Goal: Information Seeking & Learning: Check status

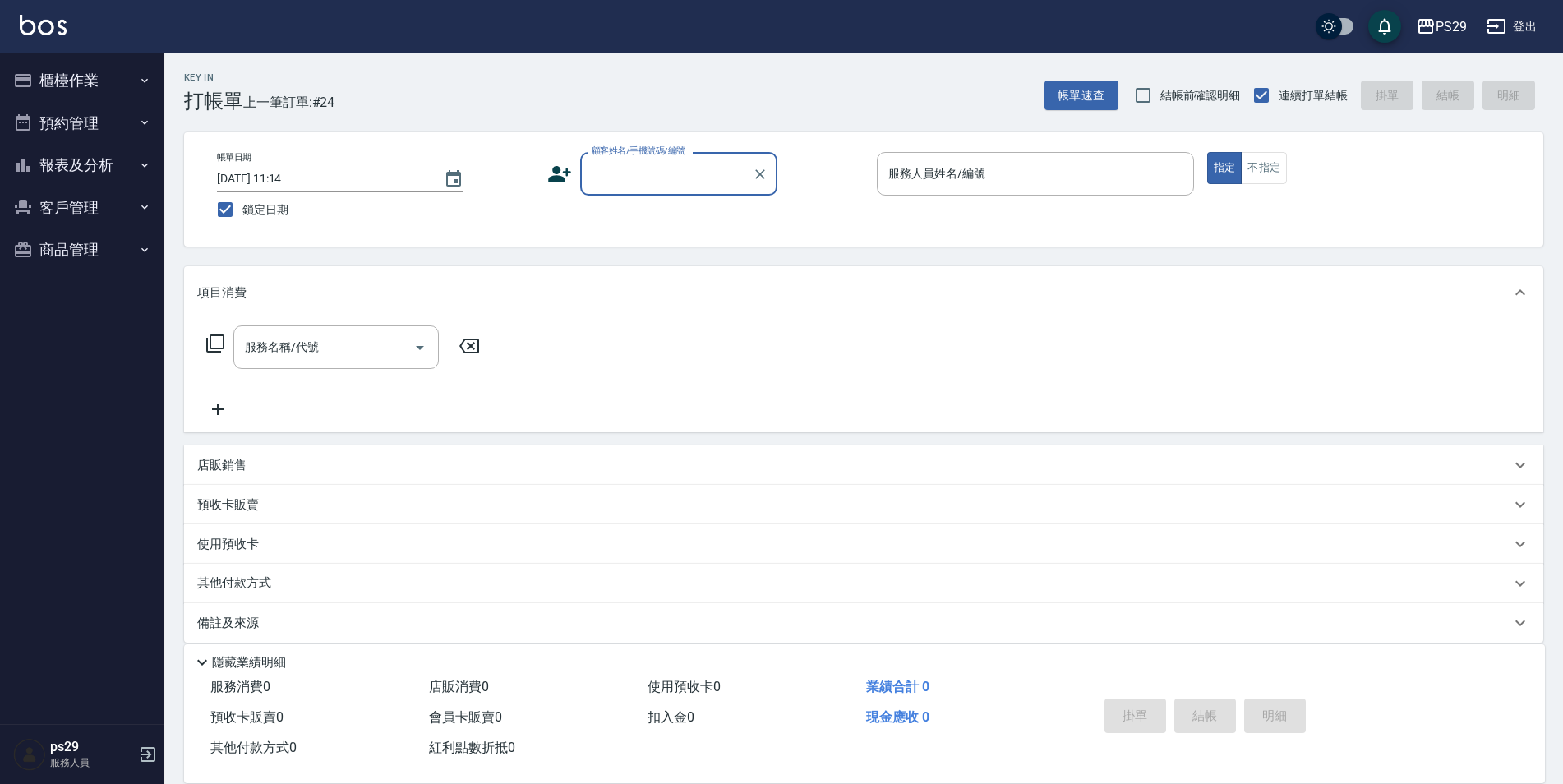
click at [66, 116] on button "預約管理" at bounding box center [83, 123] width 151 height 43
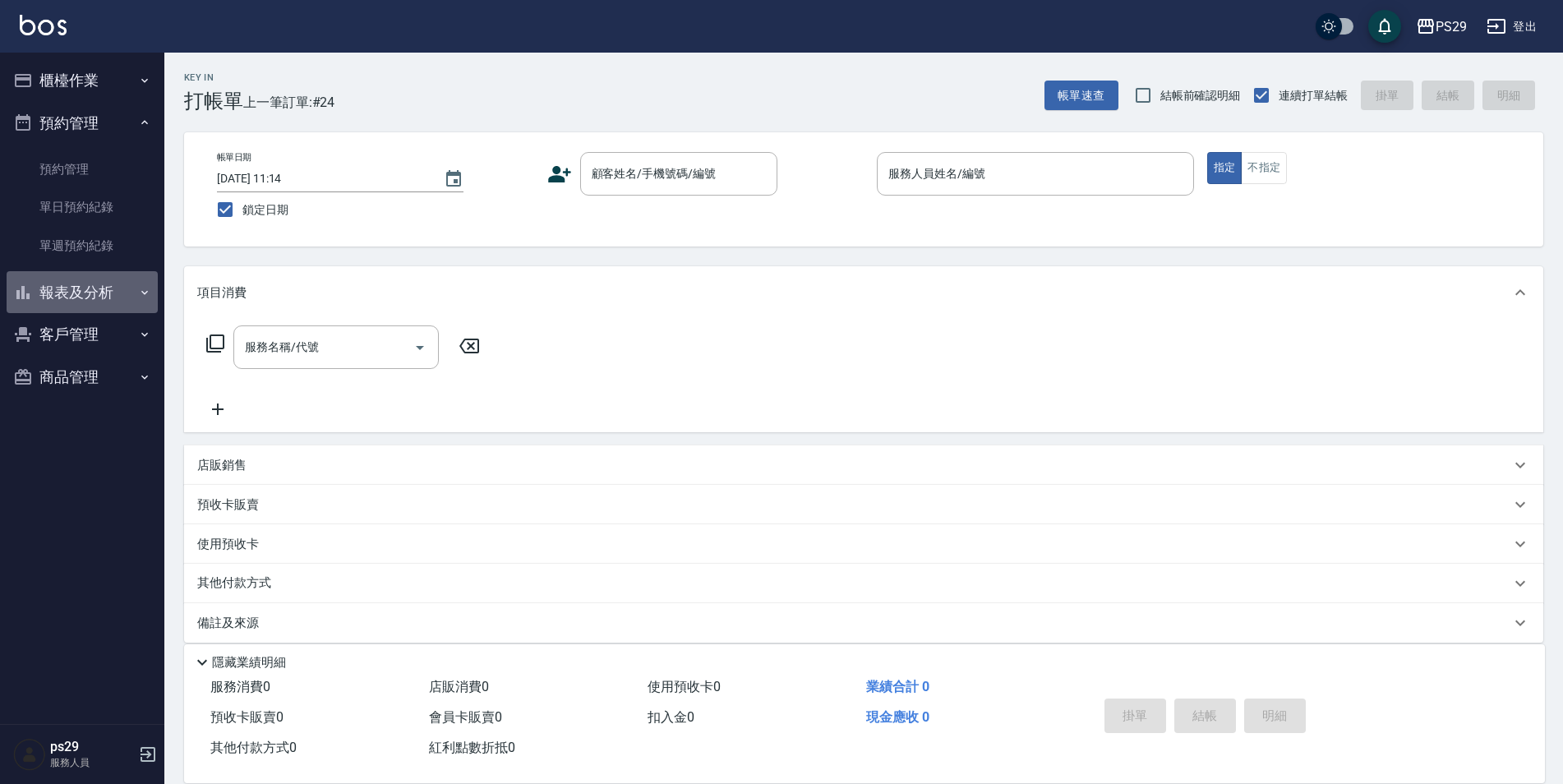
click at [94, 290] on button "報表及分析" at bounding box center [83, 293] width 151 height 43
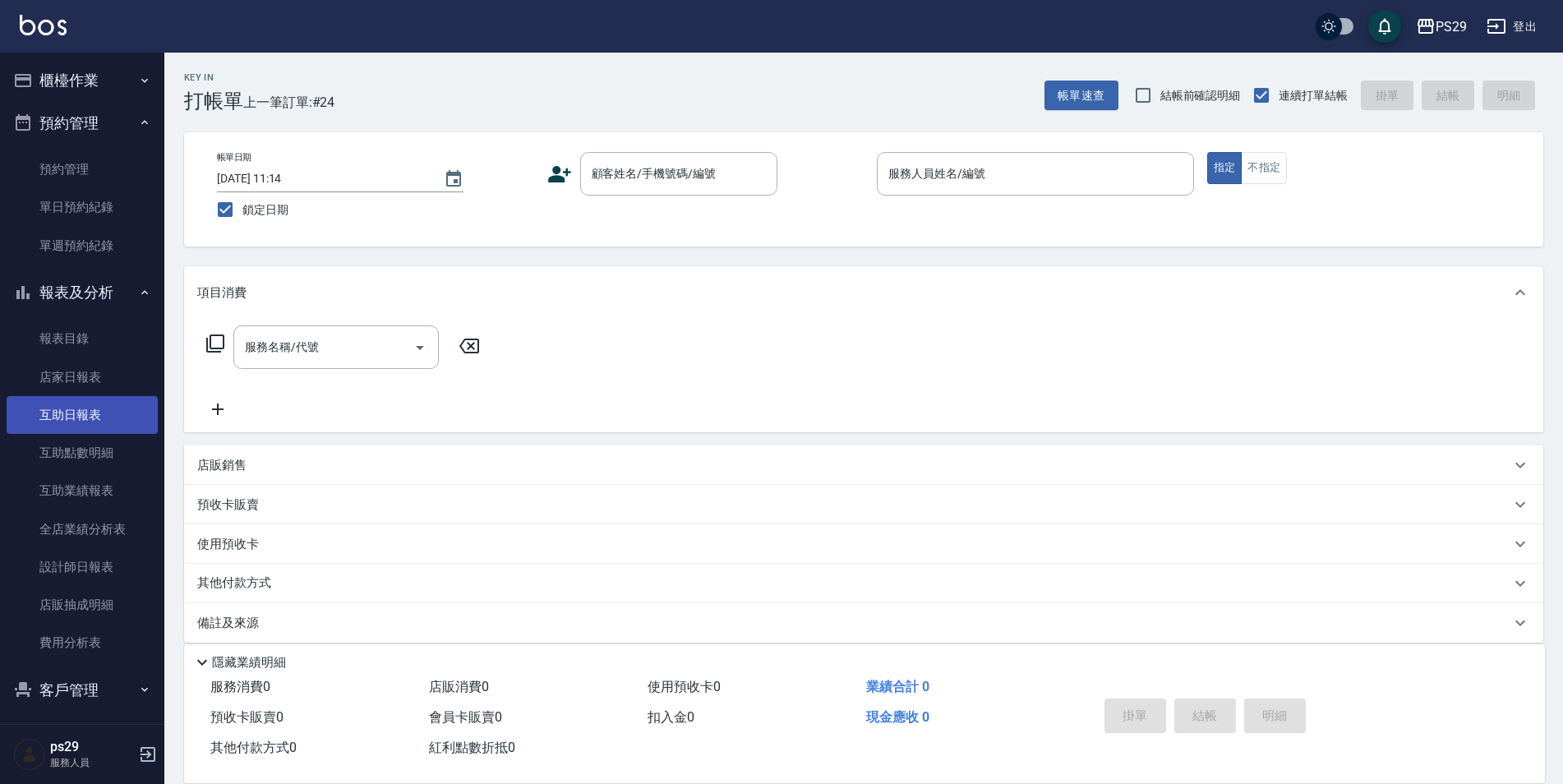
click at [85, 413] on link "互助日報表" at bounding box center [83, 415] width 151 height 37
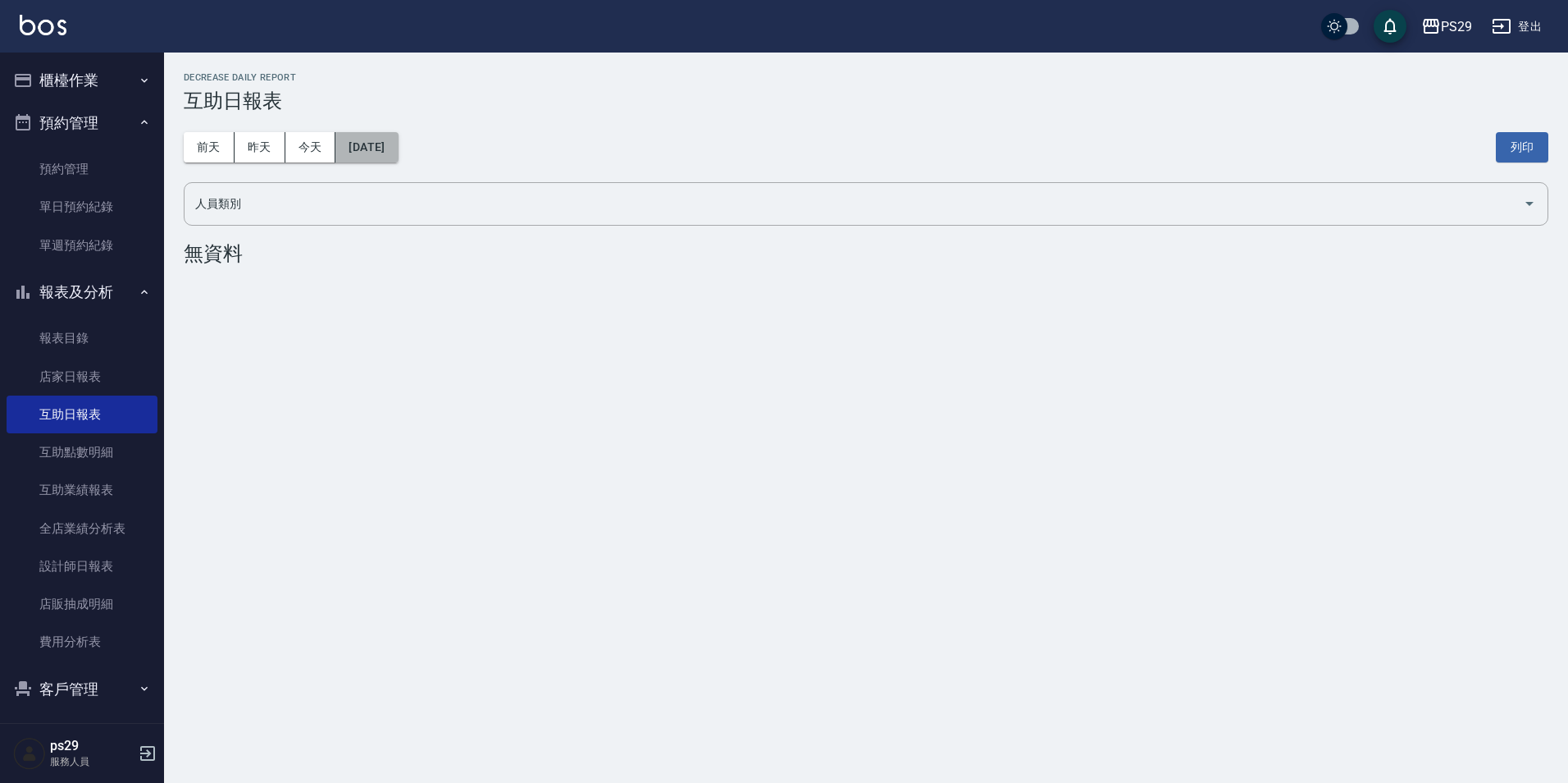
click at [359, 133] on button "[DATE]" at bounding box center [366, 148] width 62 height 31
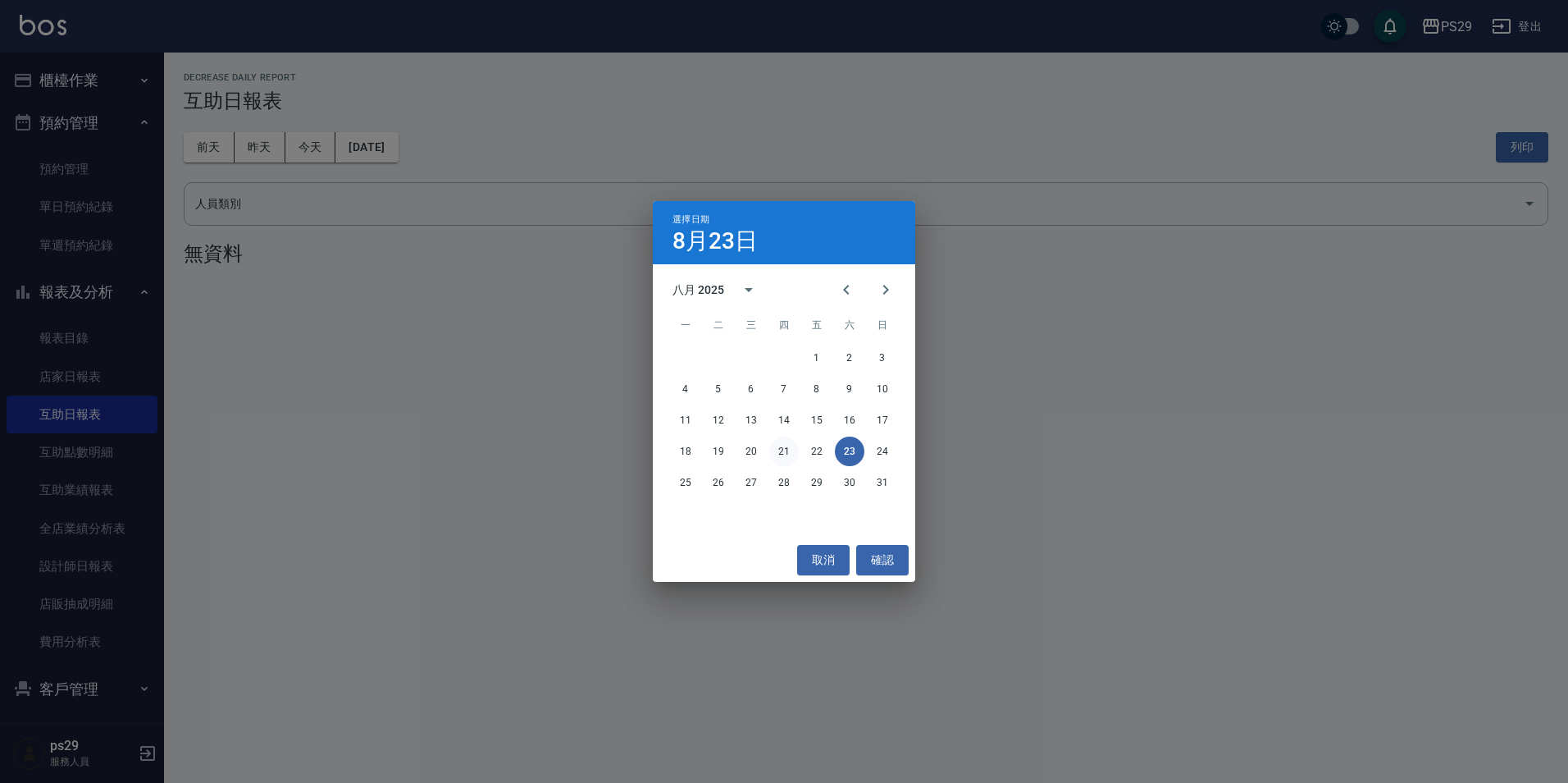
click at [786, 458] on button "21" at bounding box center [784, 451] width 30 height 30
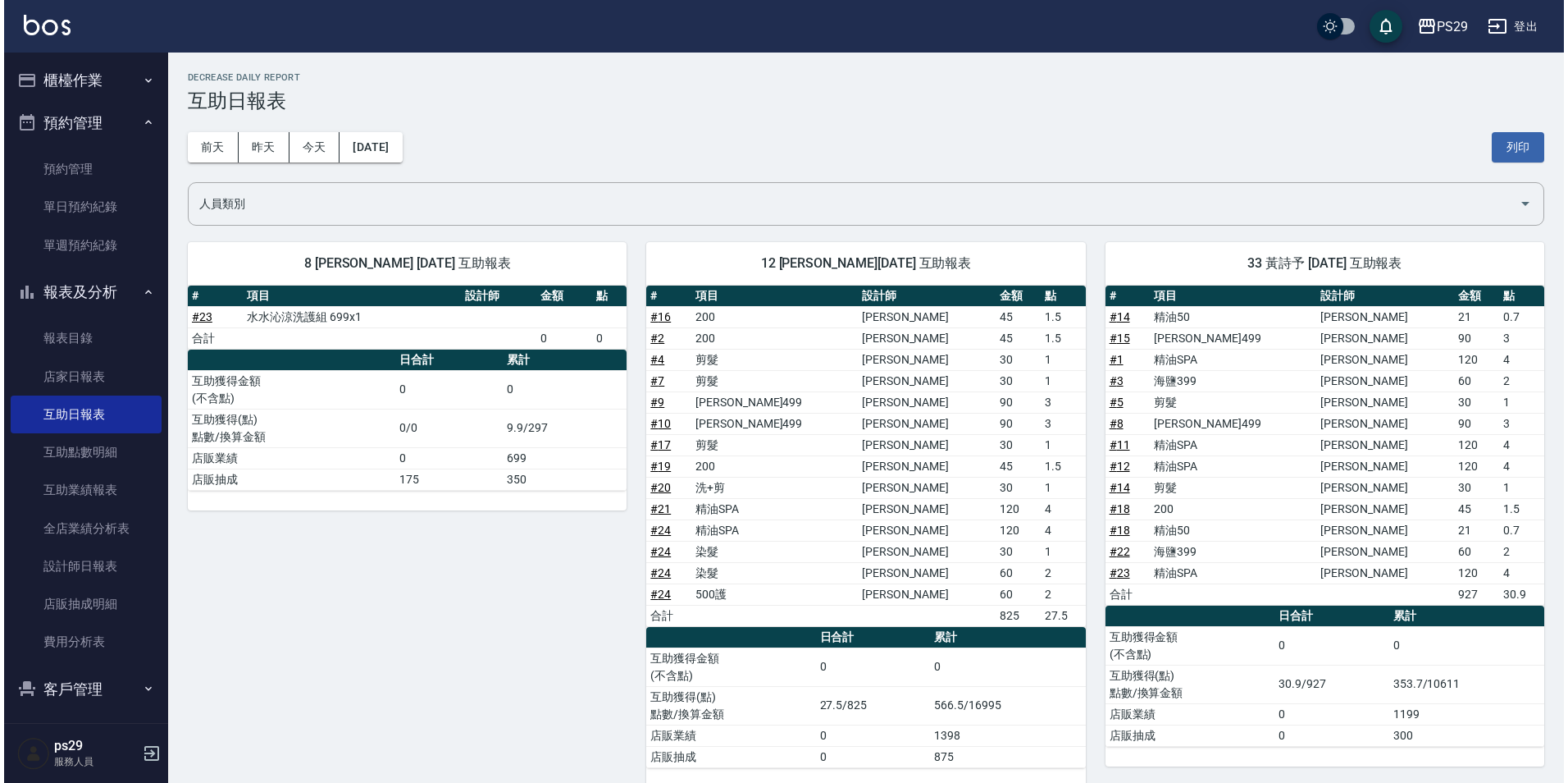
scroll to position [25, 0]
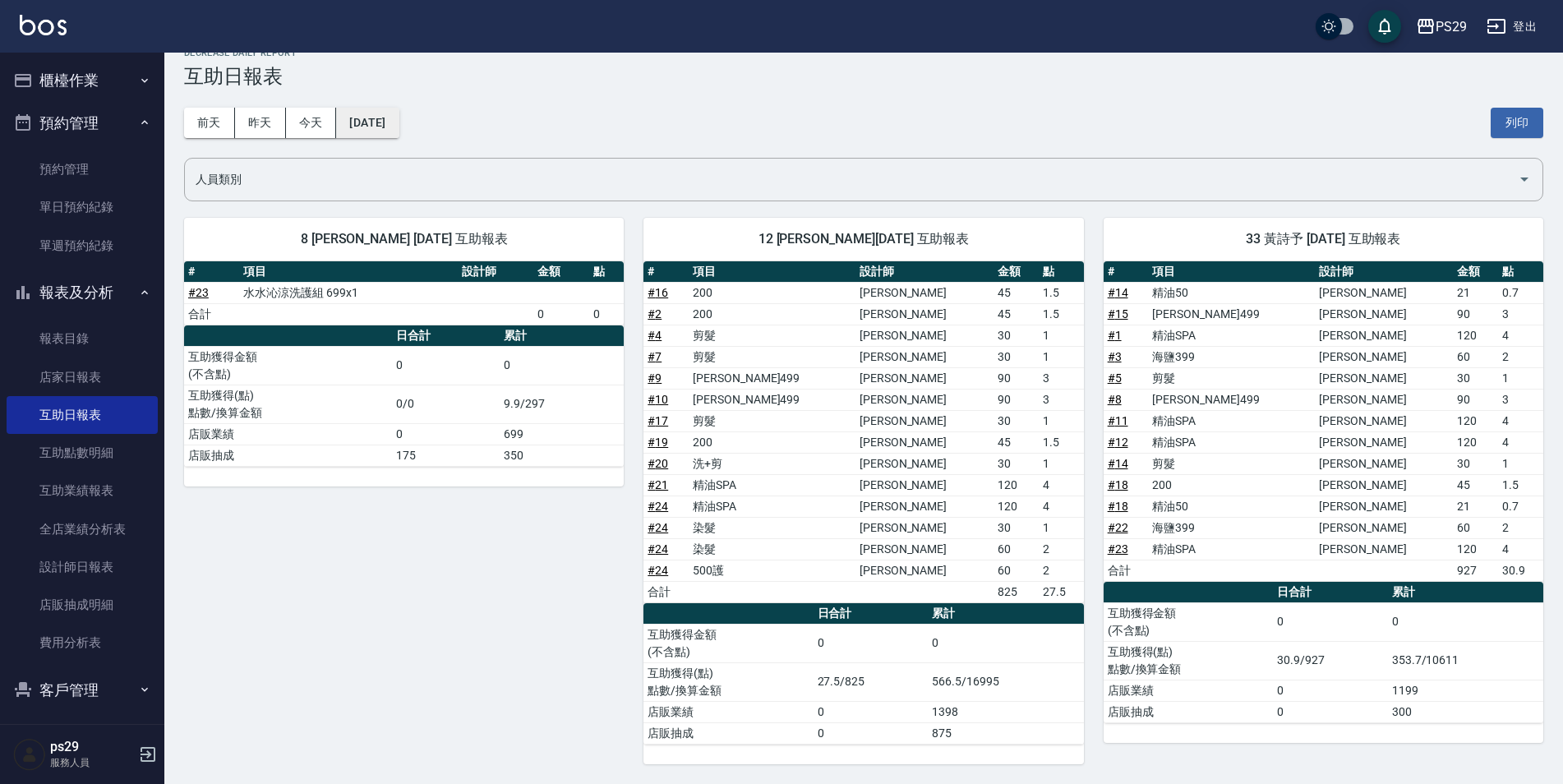
click at [386, 121] on button "[DATE]" at bounding box center [367, 123] width 62 height 31
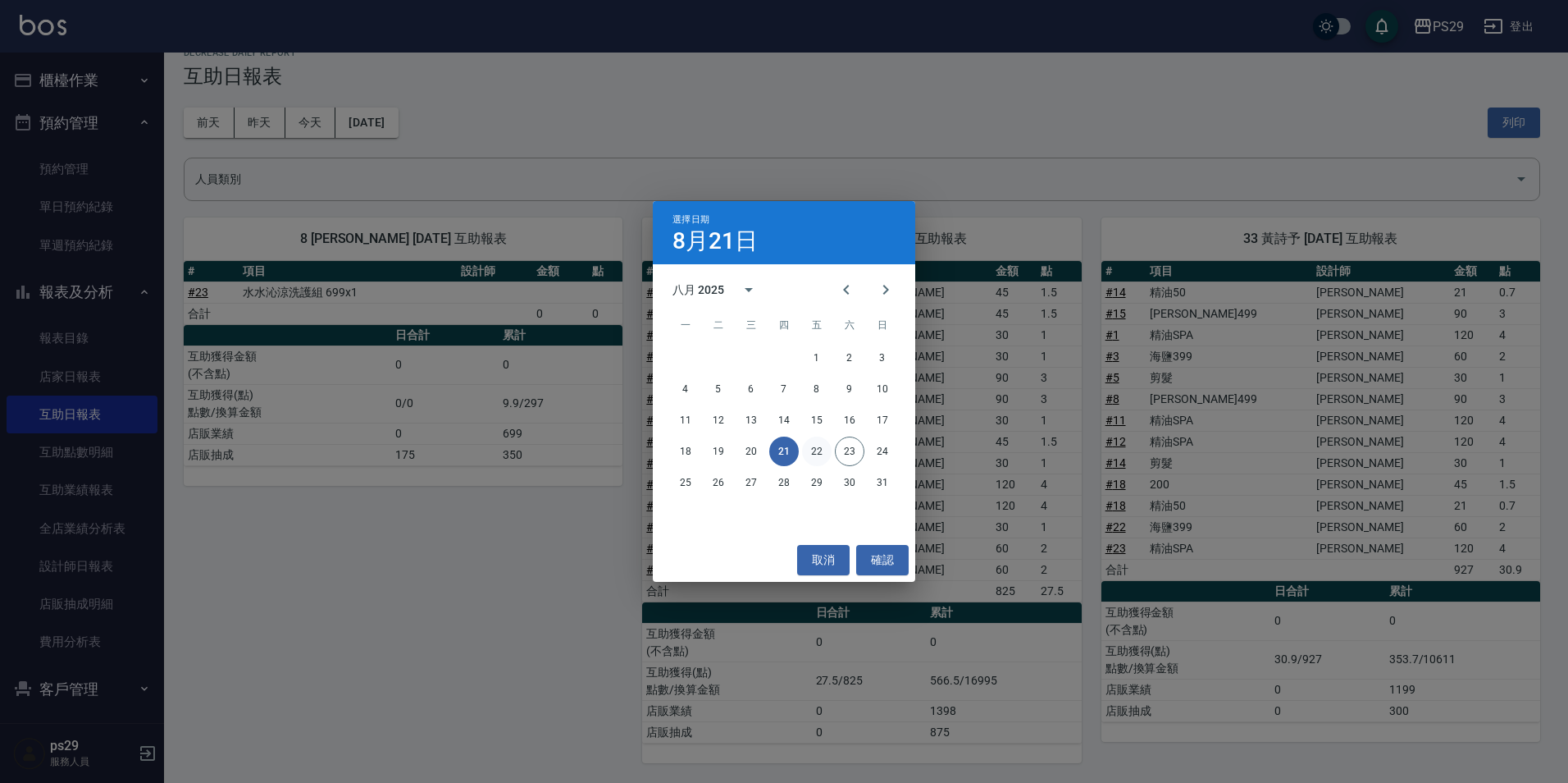
click at [806, 442] on button "22" at bounding box center [817, 451] width 30 height 30
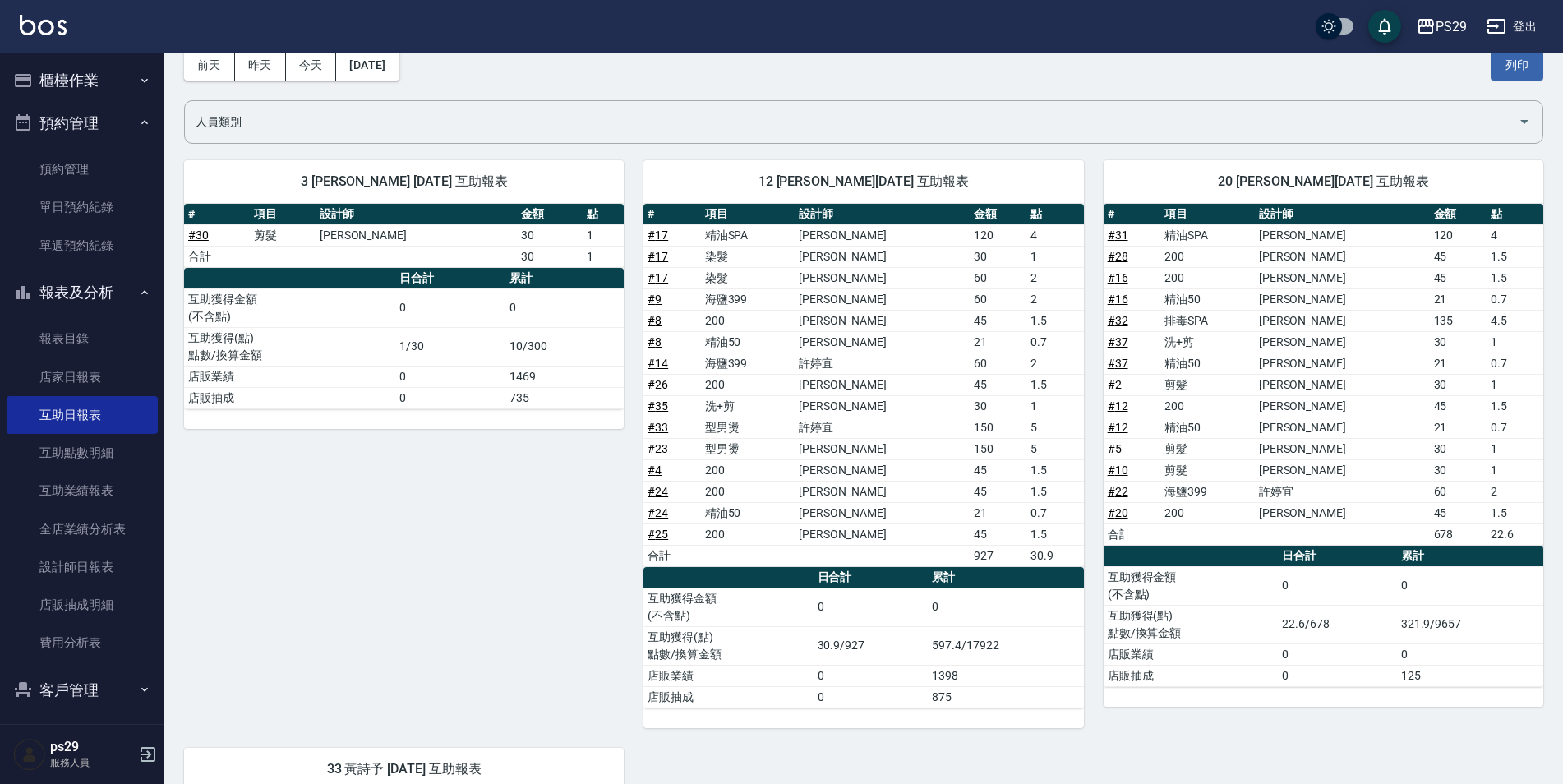
scroll to position [548, 0]
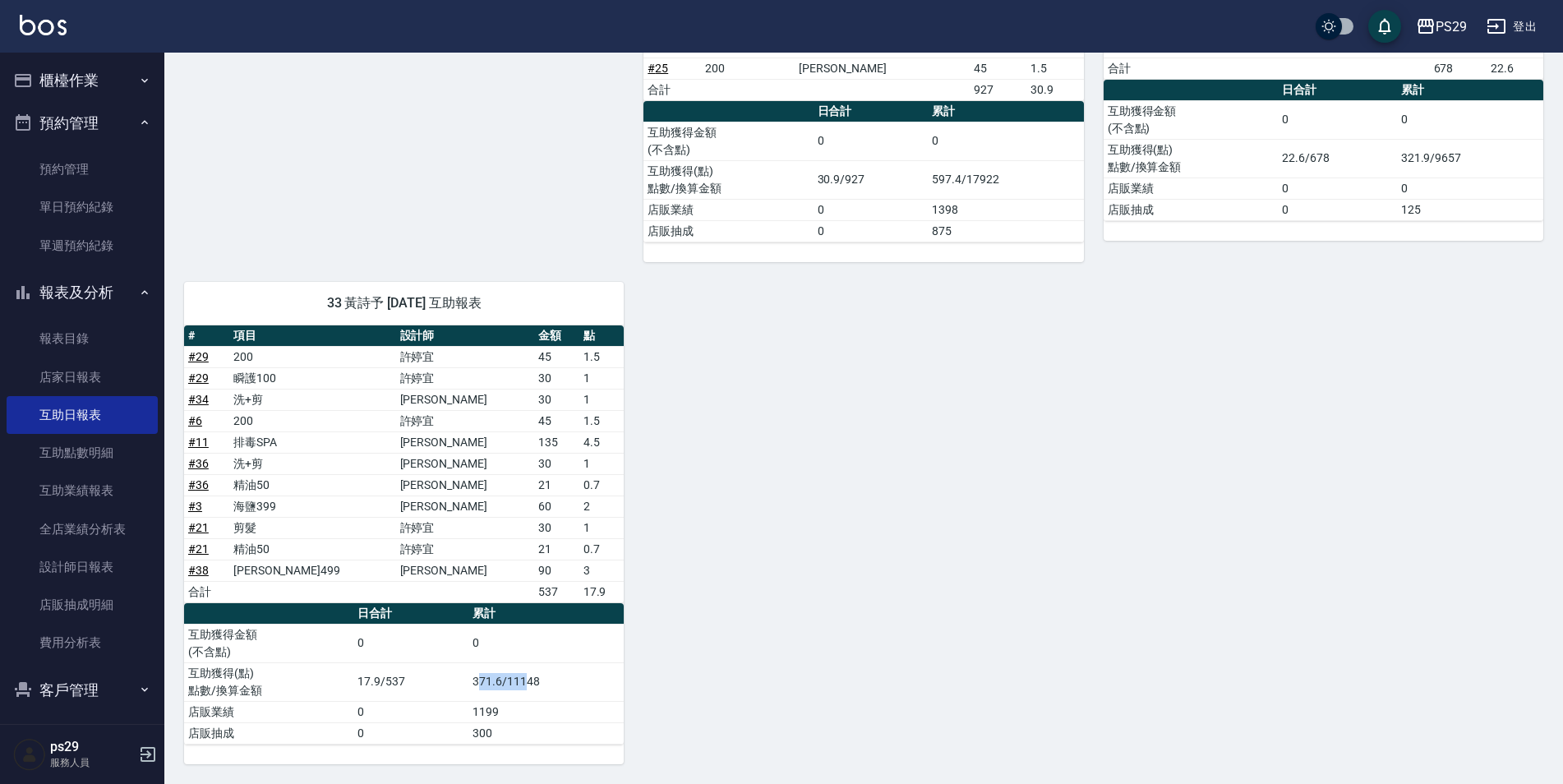
drag, startPoint x: 479, startPoint y: 681, endPoint x: 524, endPoint y: 663, distance: 48.5
click at [524, 663] on td "371.6/11148" at bounding box center [546, 681] width 156 height 38
click at [886, 661] on div "3 [PERSON_NAME] [DATE] 互助報表 # 項目 設計師 金額 點 # 30 剪髮 [PERSON_NAME] 30 1 合計 30 1 日合…" at bounding box center [853, 219] width 1379 height 1089
click at [355, 685] on td "17.9/537" at bounding box center [410, 681] width 115 height 38
